Goal: Task Accomplishment & Management: Use online tool/utility

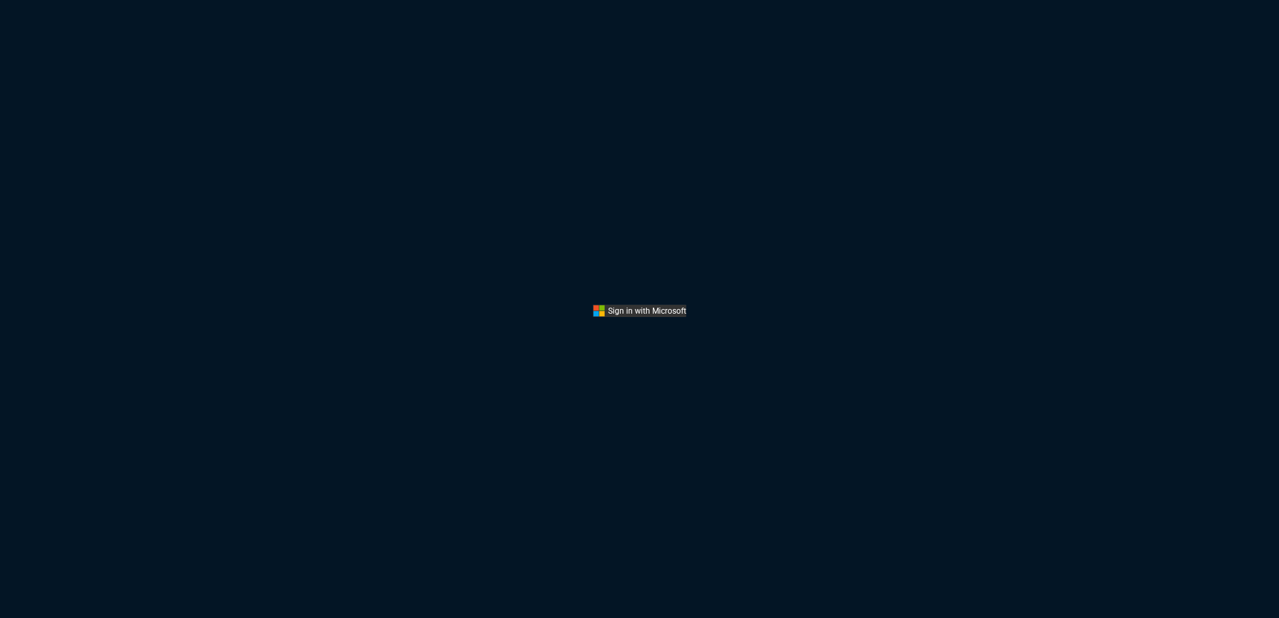
click at [466, 203] on div "Sign in with Microsoft" at bounding box center [639, 309] width 1279 height 618
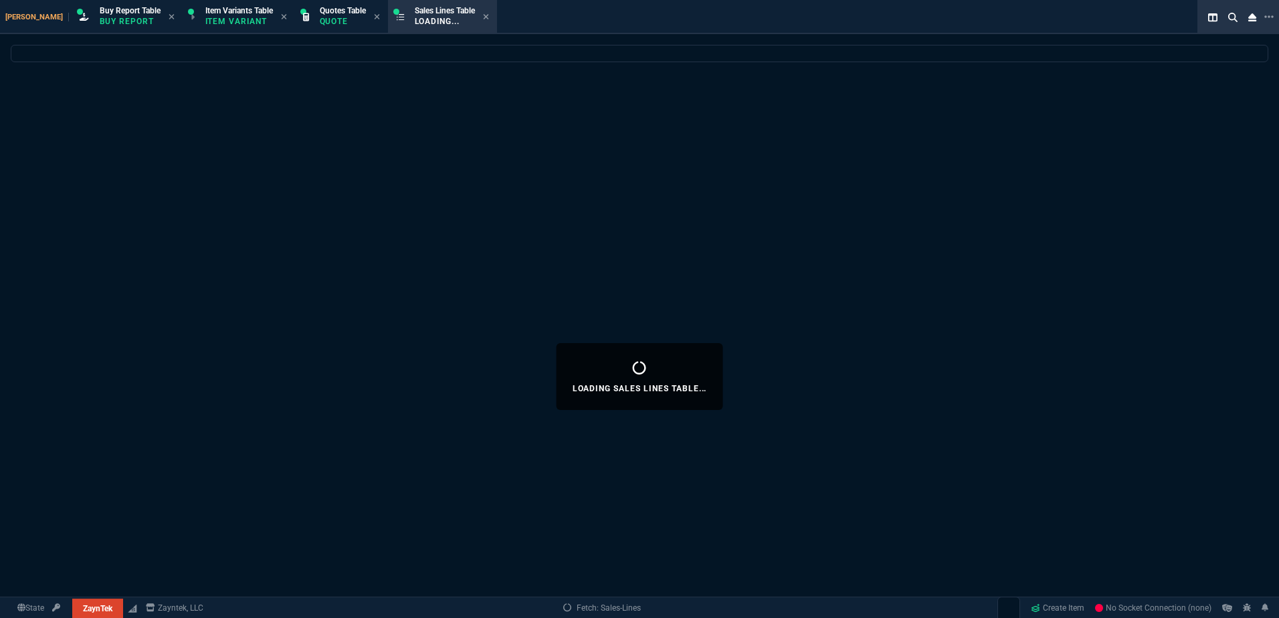
select select "1: BROV"
select select
